Goal: Information Seeking & Learning: Learn about a topic

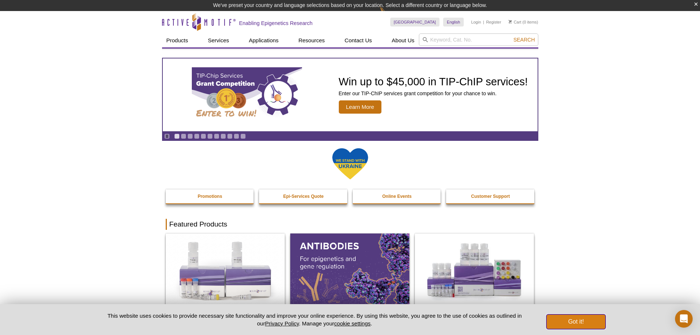
click at [564, 321] on button "Got it!" at bounding box center [575, 321] width 59 height 15
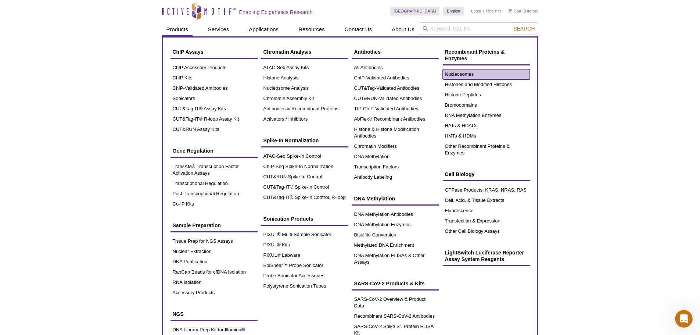
click at [458, 73] on link "Nucleosomes" at bounding box center [486, 74] width 87 height 10
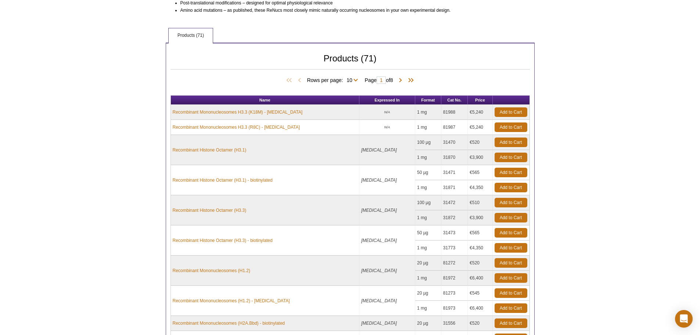
scroll to position [283, 0]
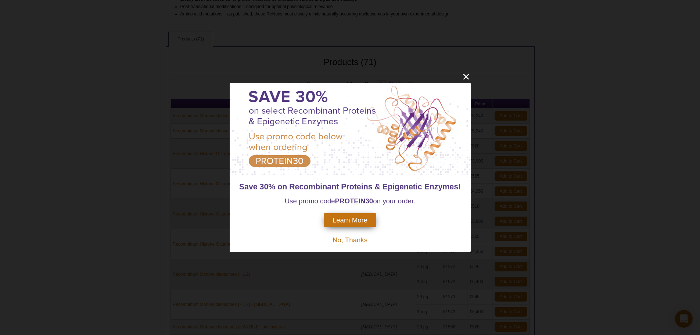
click at [465, 71] on div "Save 30% on Recombinant Proteins & Epigenetic Enzymes! Use promo code PROTEIN30…" at bounding box center [350, 167] width 700 height 335
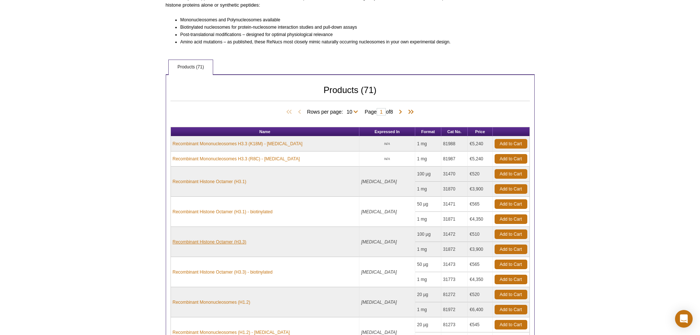
scroll to position [292, 0]
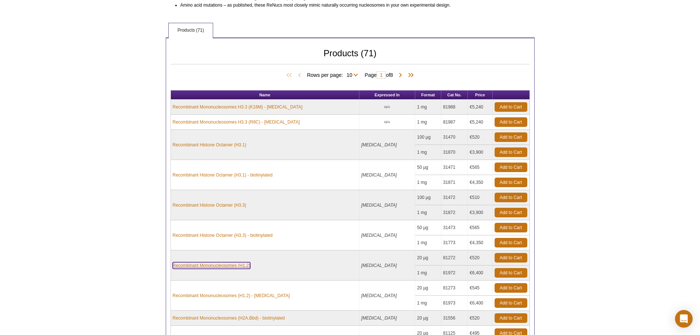
click at [229, 267] on link "Recombinant Mononucleosomes (H1.2)" at bounding box center [211, 265] width 77 height 7
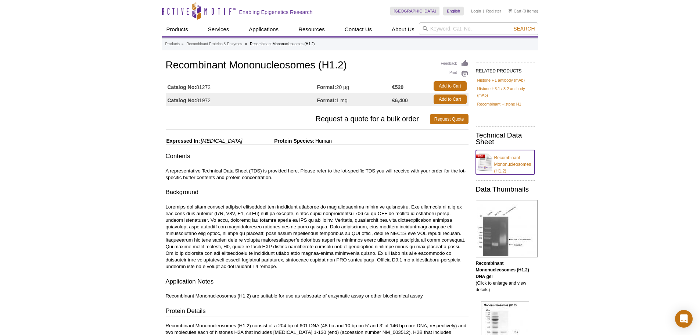
click at [507, 163] on link "Recombinant Mononucleosomes (H1.2)" at bounding box center [505, 162] width 59 height 24
